Goal: Information Seeking & Learning: Learn about a topic

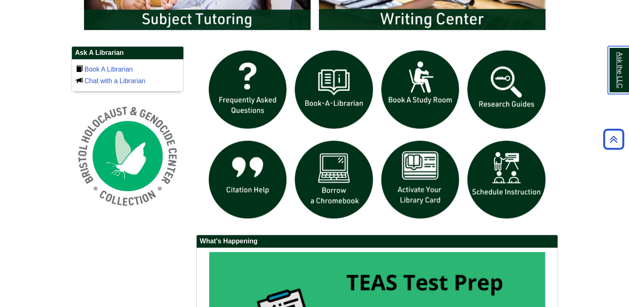
scroll to position [548, 0]
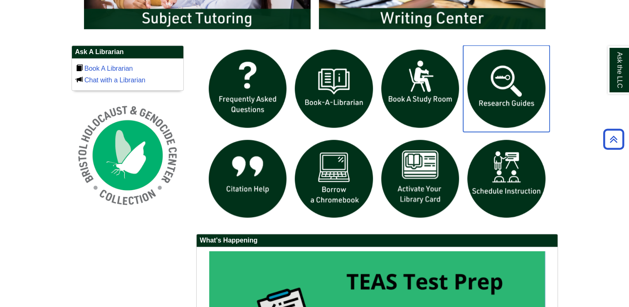
click at [514, 86] on img "slideshow" at bounding box center [506, 88] width 86 height 86
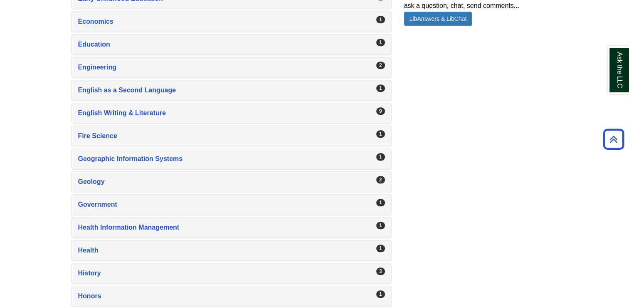
scroll to position [685, 0]
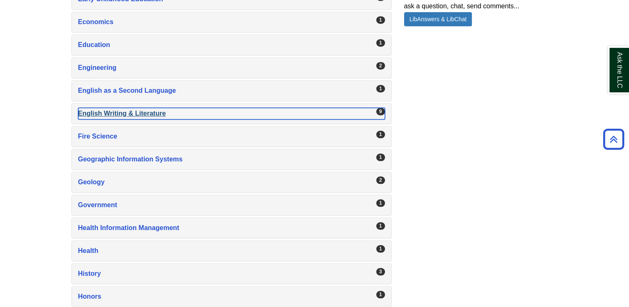
click at [115, 112] on div "English Writing & Literature , 9 guides" at bounding box center [231, 114] width 307 height 12
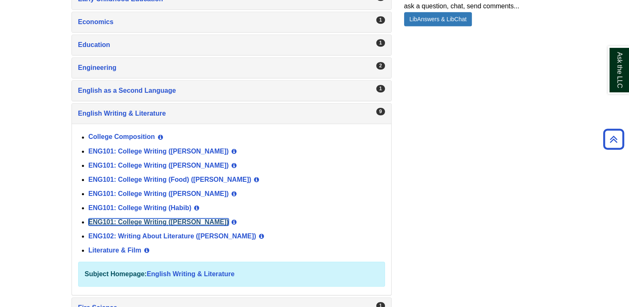
click at [122, 218] on link "ENG101: College Writing (Norris)" at bounding box center [159, 221] width 141 height 7
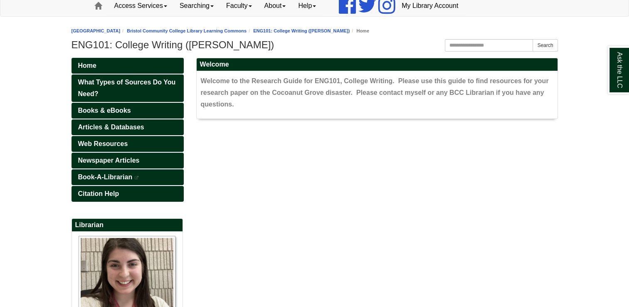
scroll to position [32, 0]
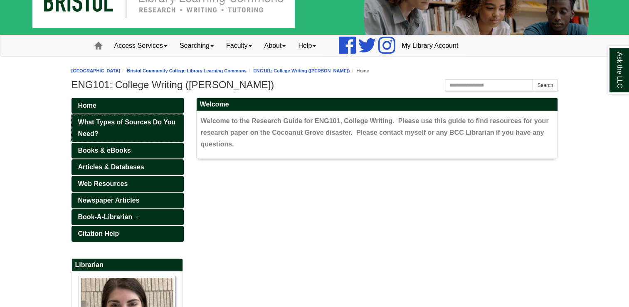
click at [106, 125] on span "What Types of Sources Do You Need?" at bounding box center [127, 128] width 98 height 19
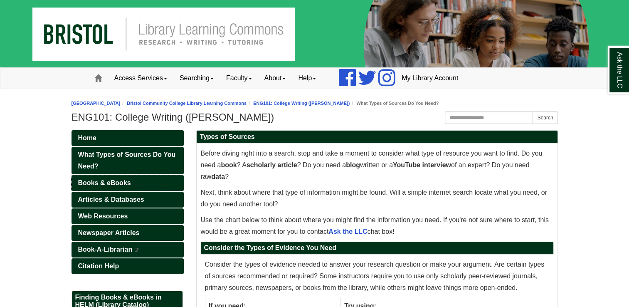
click at [93, 181] on span "Books & eBooks" at bounding box center [104, 182] width 53 height 7
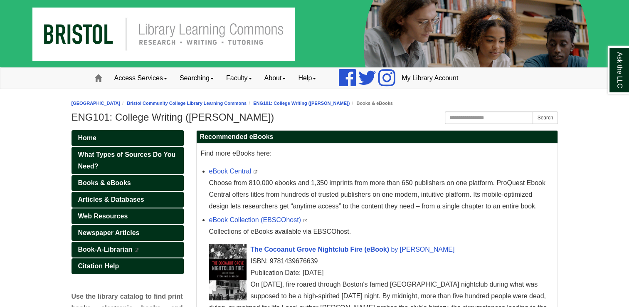
click at [163, 30] on img at bounding box center [314, 33] width 629 height 67
click at [85, 137] on span "Home" at bounding box center [87, 137] width 18 height 7
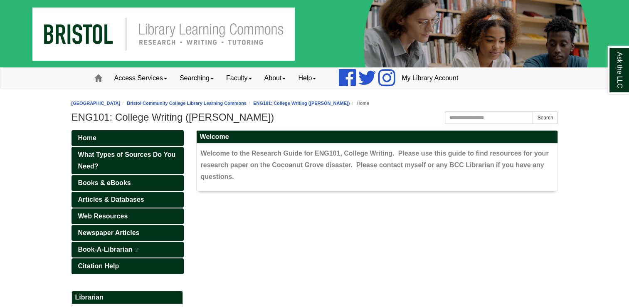
scroll to position [12, 0]
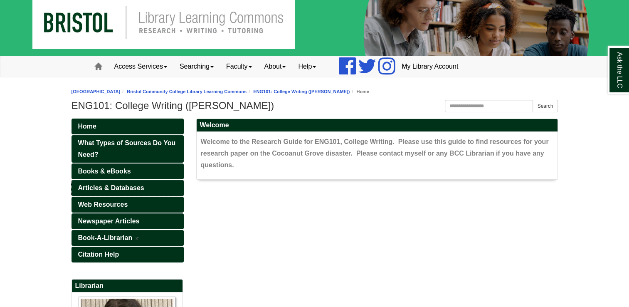
click at [106, 188] on span "Articles & Databases" at bounding box center [111, 187] width 66 height 7
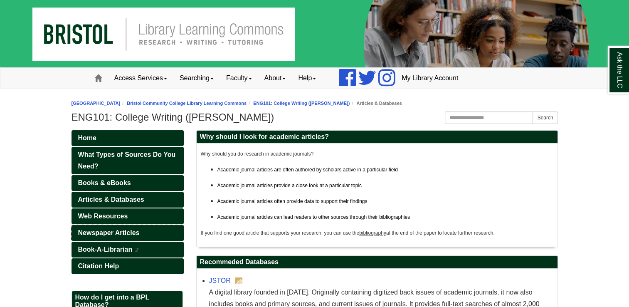
click at [102, 234] on span "Newspaper Articles" at bounding box center [109, 232] width 62 height 7
